Goal: Navigation & Orientation: Find specific page/section

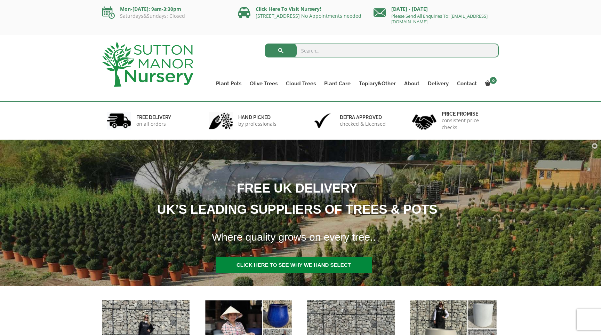
click at [137, 69] on img at bounding box center [147, 64] width 91 height 45
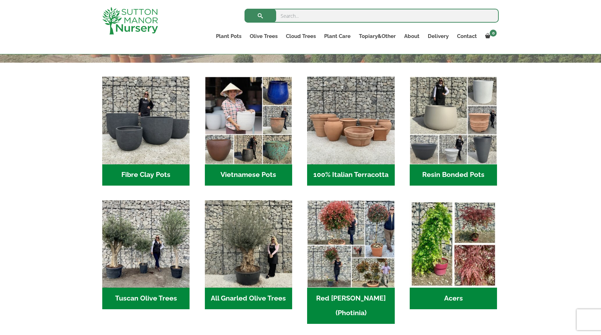
scroll to position [214, 0]
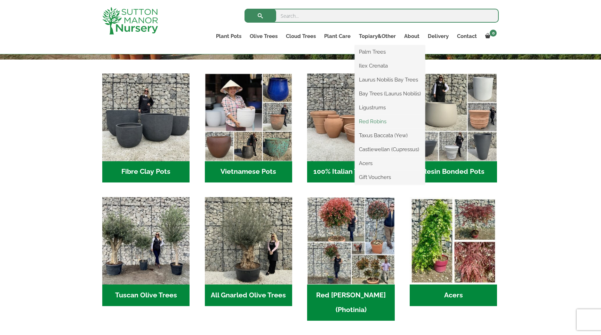
click at [379, 119] on link "Red Robins" at bounding box center [390, 121] width 70 height 10
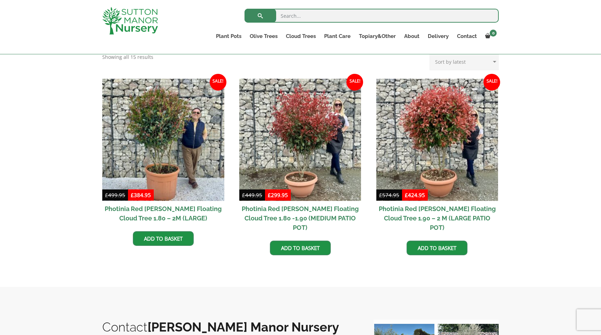
scroll to position [222, 0]
